Goal: Find contact information: Find contact information

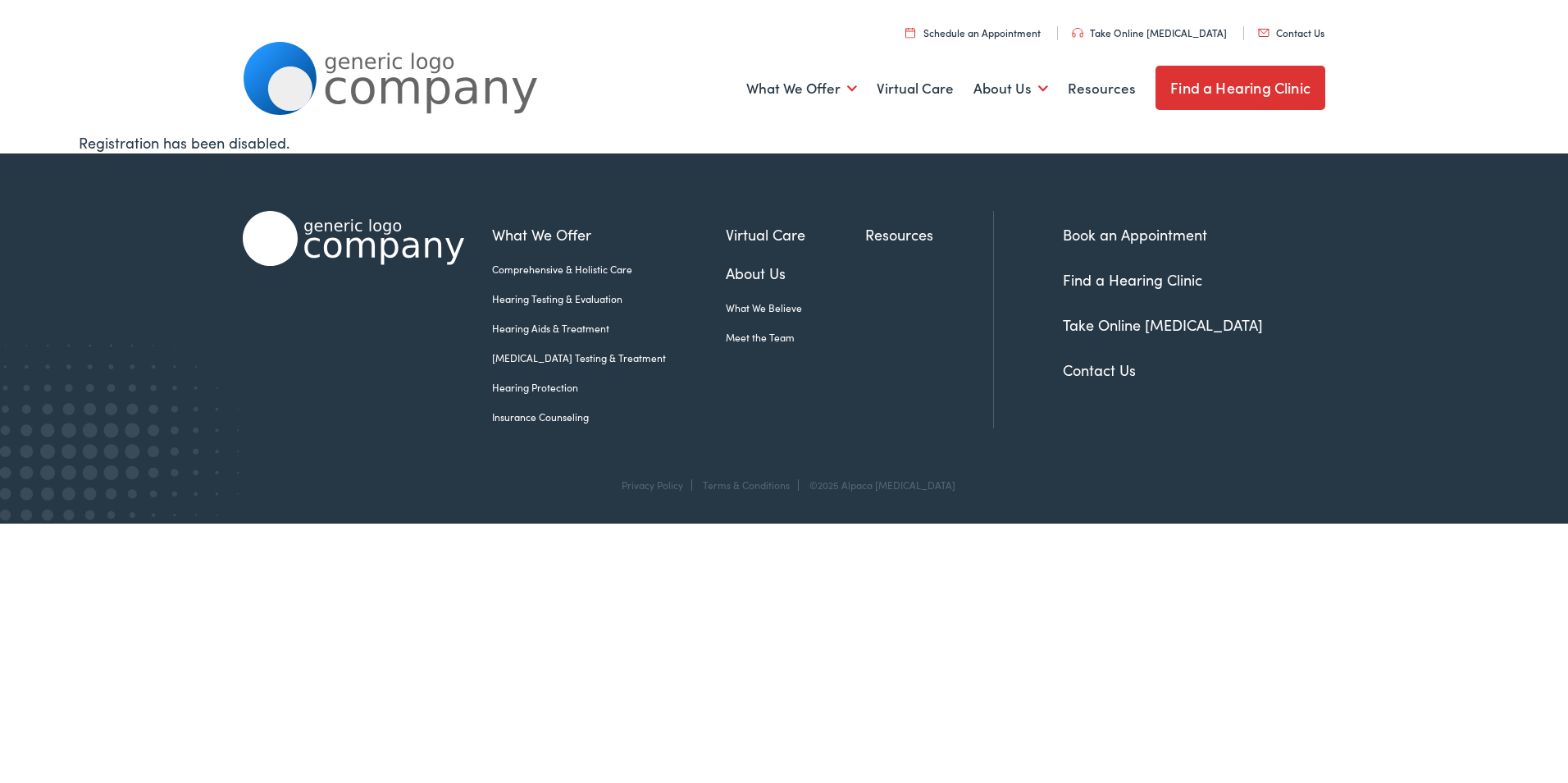
click at [1109, 368] on link "Contact Us" at bounding box center [1099, 369] width 73 height 21
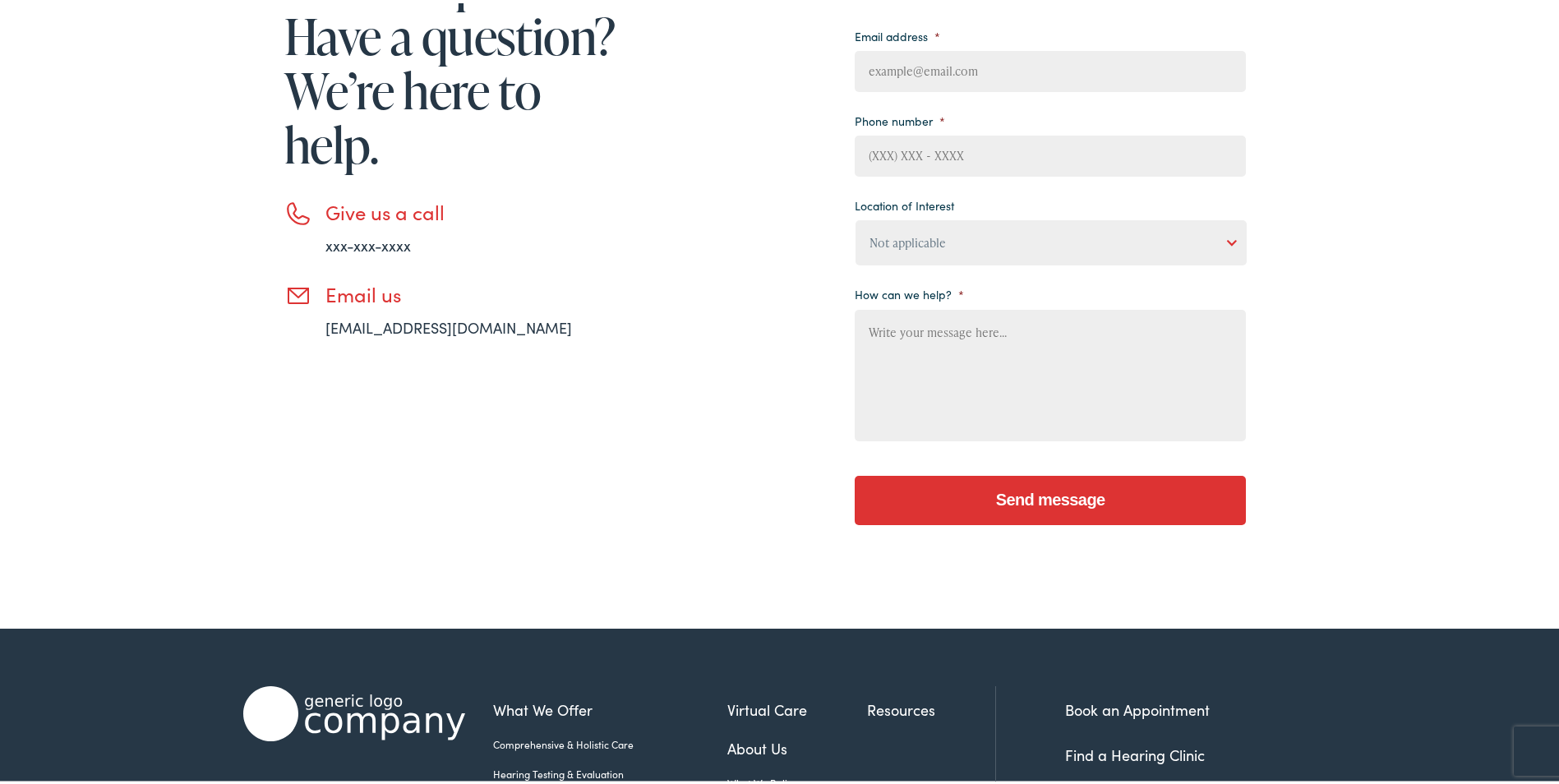
scroll to position [582, 0]
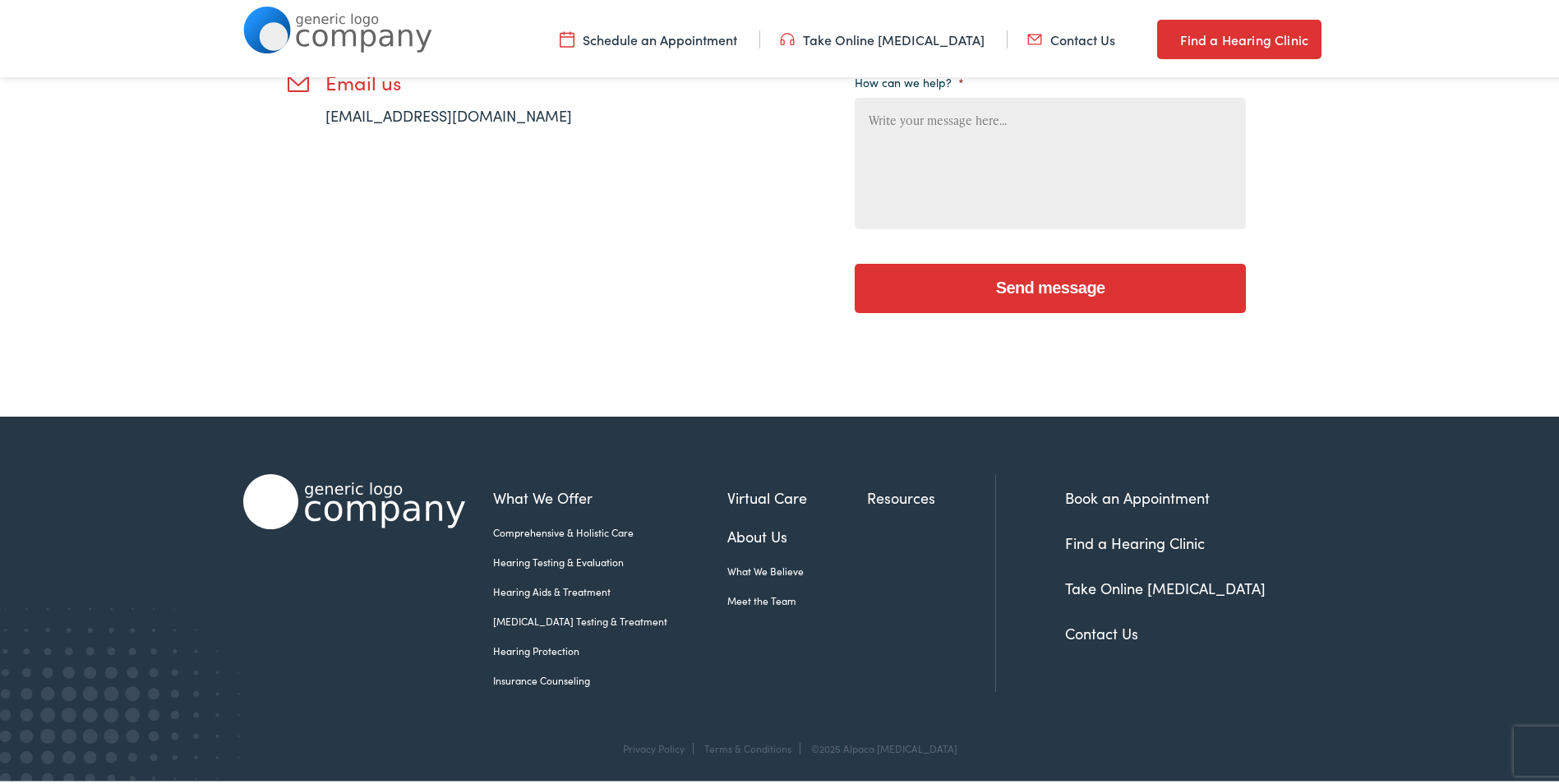
click at [1109, 624] on link "Contact Us" at bounding box center [1101, 629] width 73 height 21
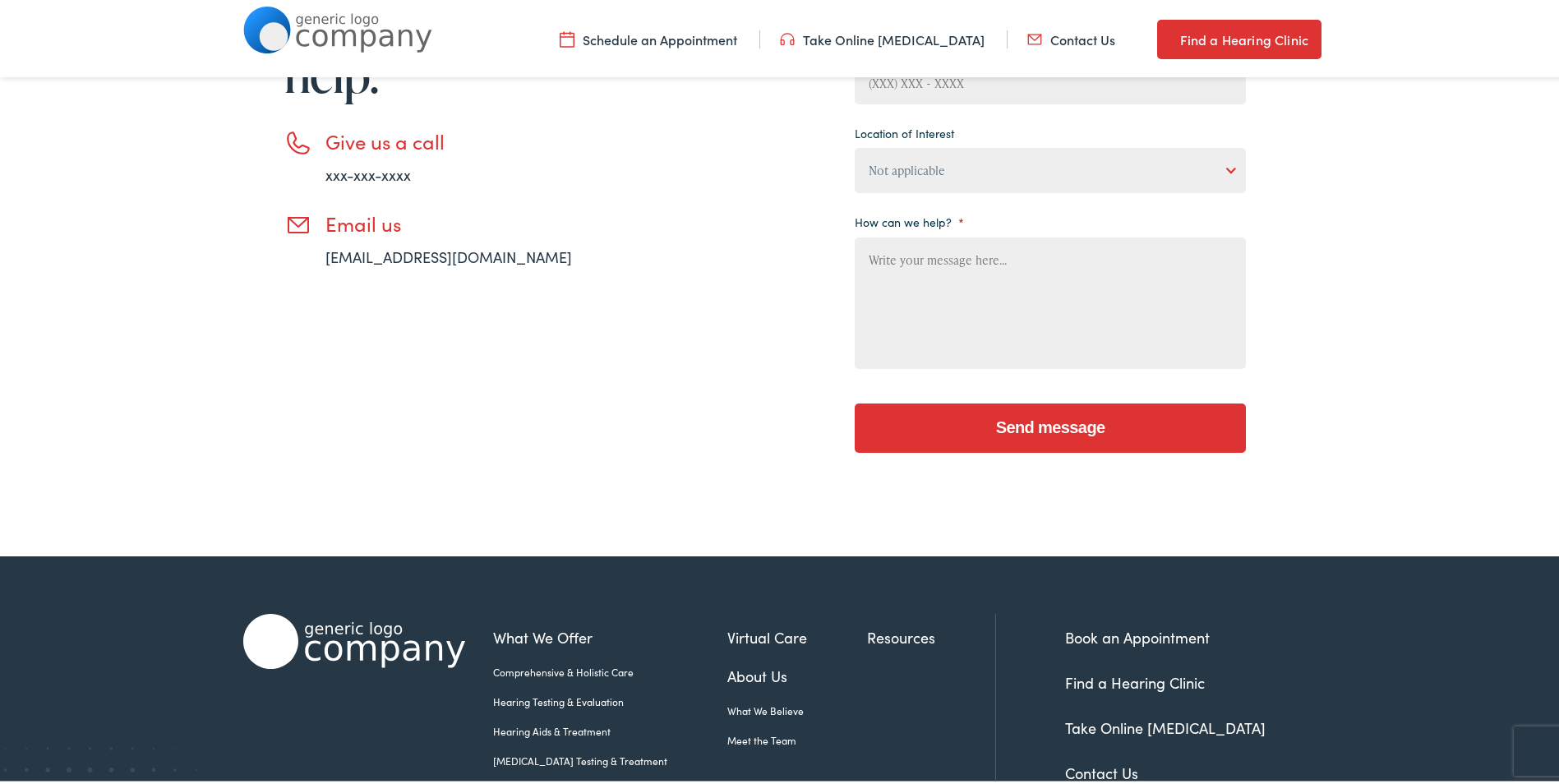
scroll to position [580, 0]
